Goal: Task Accomplishment & Management: Complete application form

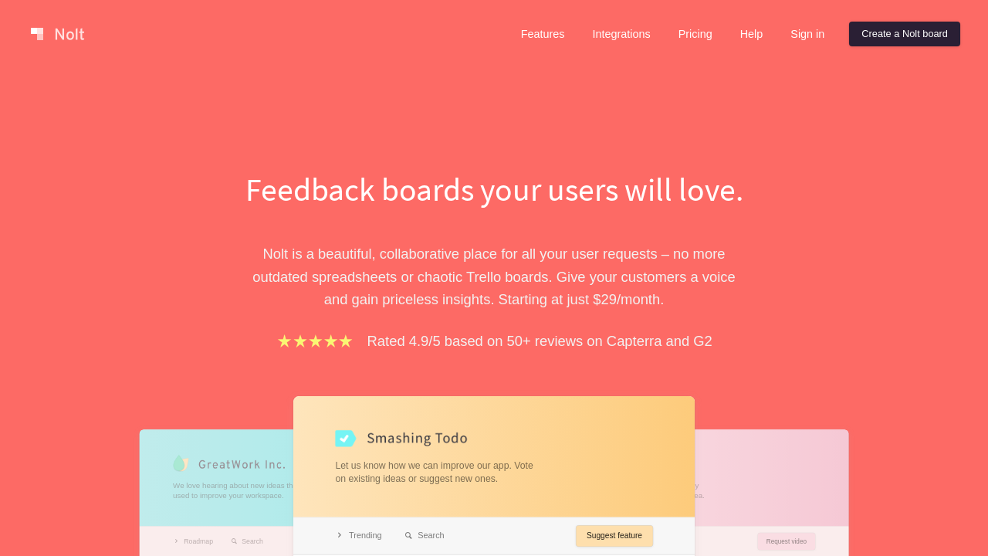
click at [902, 34] on link "Create a Nolt board" at bounding box center [904, 34] width 111 height 25
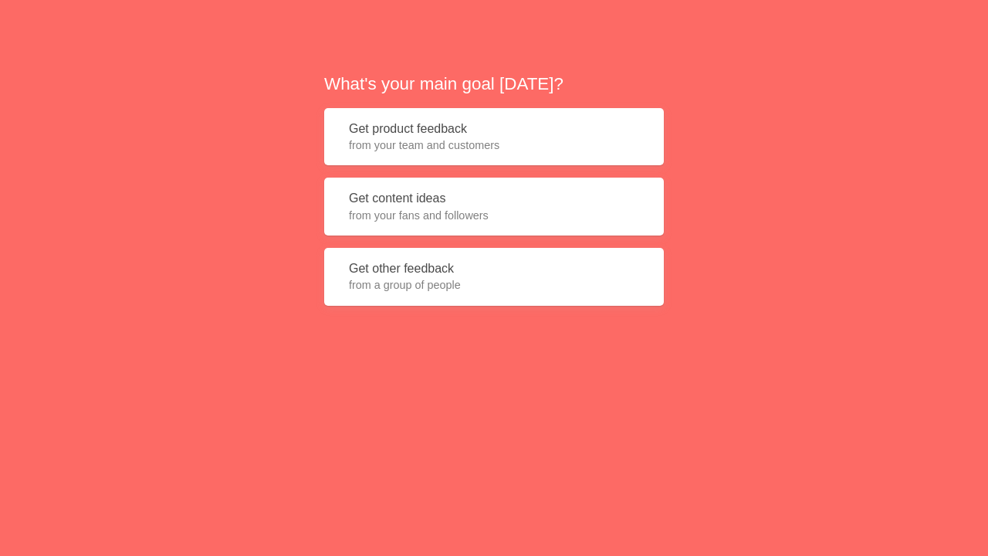
click at [494, 137] on button "Get product feedback from your team and customers" at bounding box center [494, 137] width 340 height 58
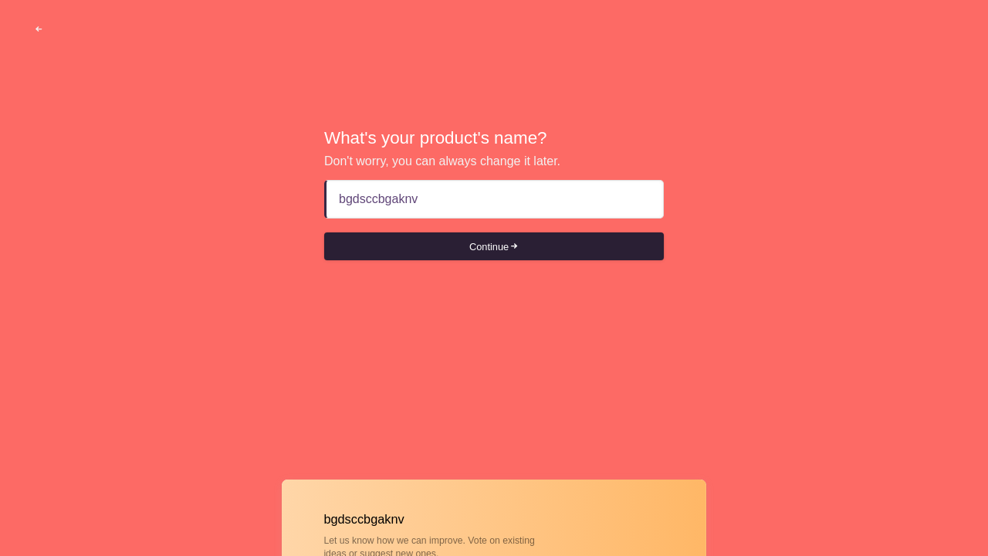
click at [494, 246] on button "Continue" at bounding box center [494, 246] width 340 height 28
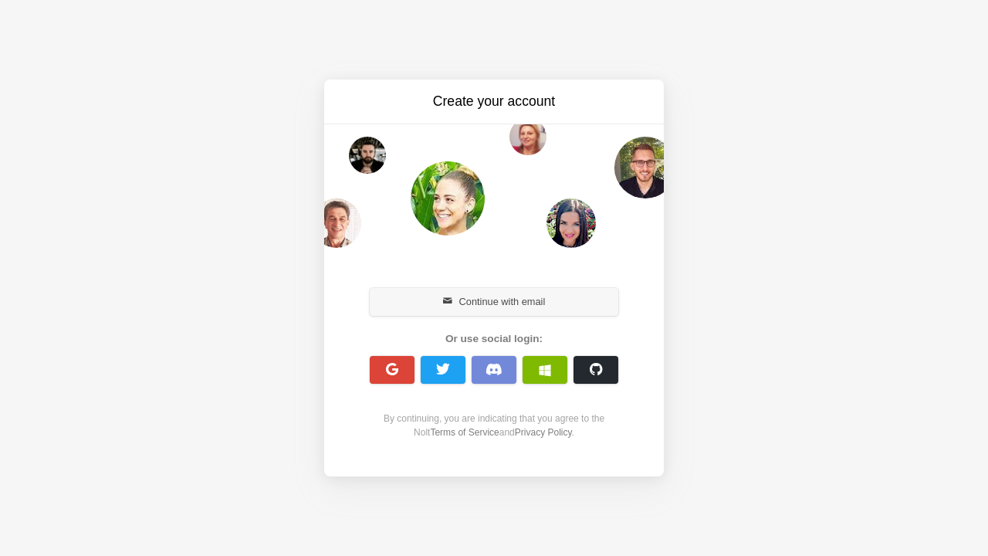
click at [494, 301] on button "Continue with email" at bounding box center [494, 302] width 249 height 28
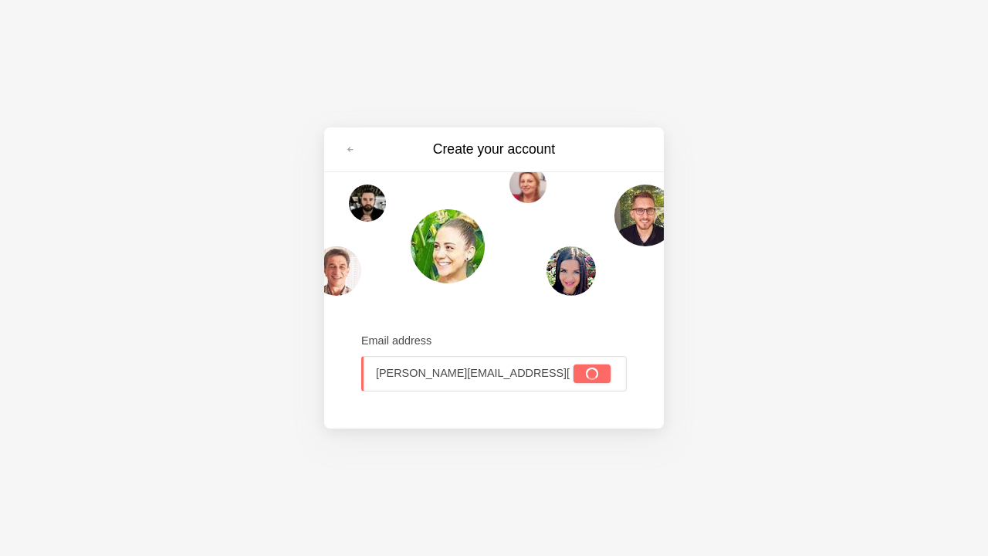
scroll to position [0, 31]
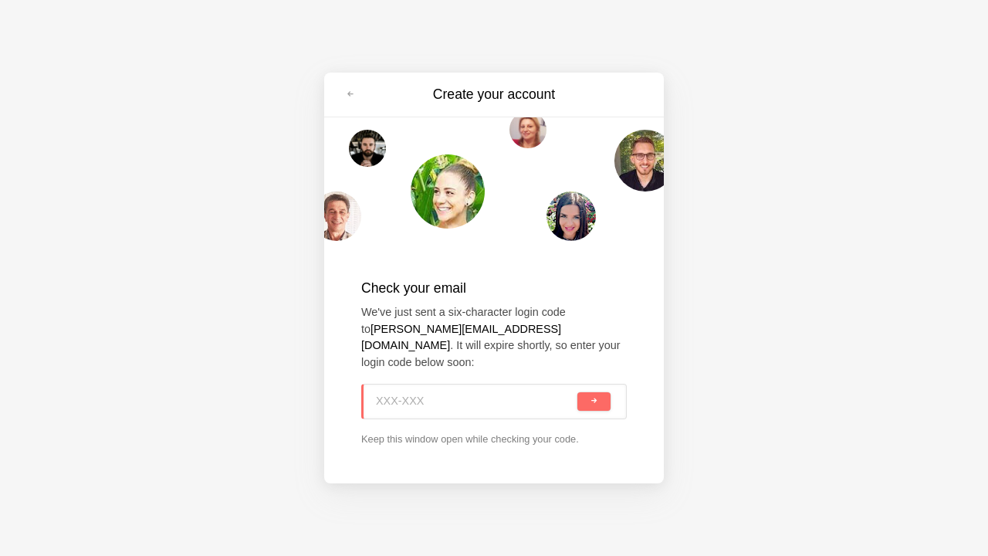
type input "X6K-GDP"
click at [594, 401] on span "submit" at bounding box center [594, 401] width 8 height 8
